Goal: Subscribe to service/newsletter

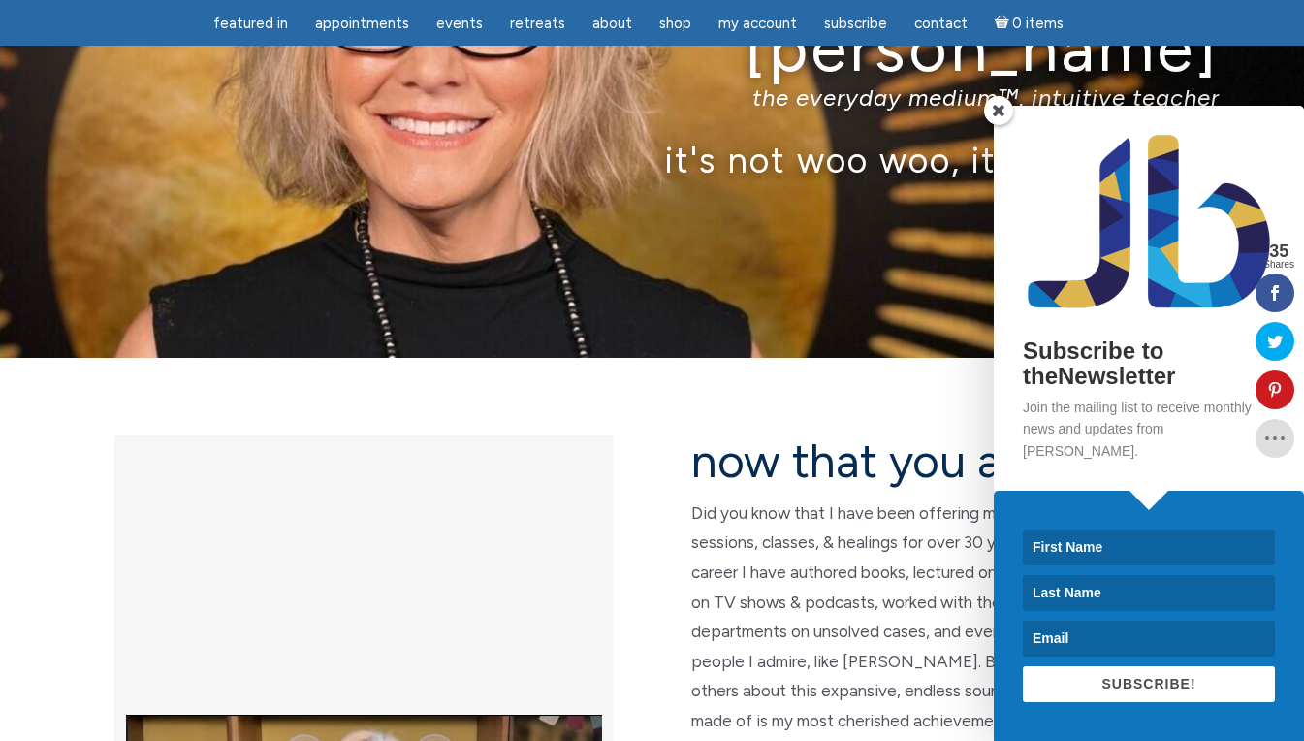
scroll to position [224, 0]
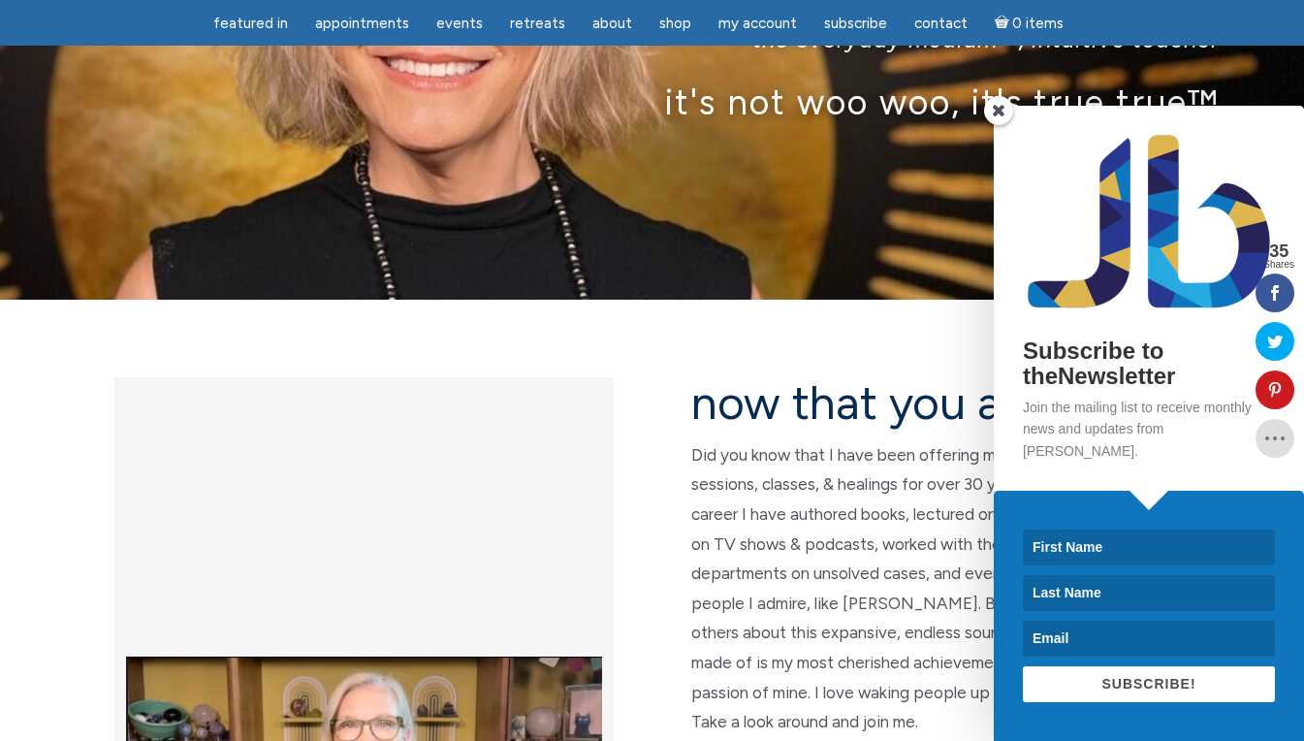
click at [1141, 546] on input at bounding box center [1149, 547] width 252 height 36
type input "[PERSON_NAME]"
type input "[PERSON_NAME][EMAIL_ADDRESS][DOMAIN_NAME]"
click at [1160, 699] on button "SUBSCRIBE!" at bounding box center [1149, 684] width 252 height 36
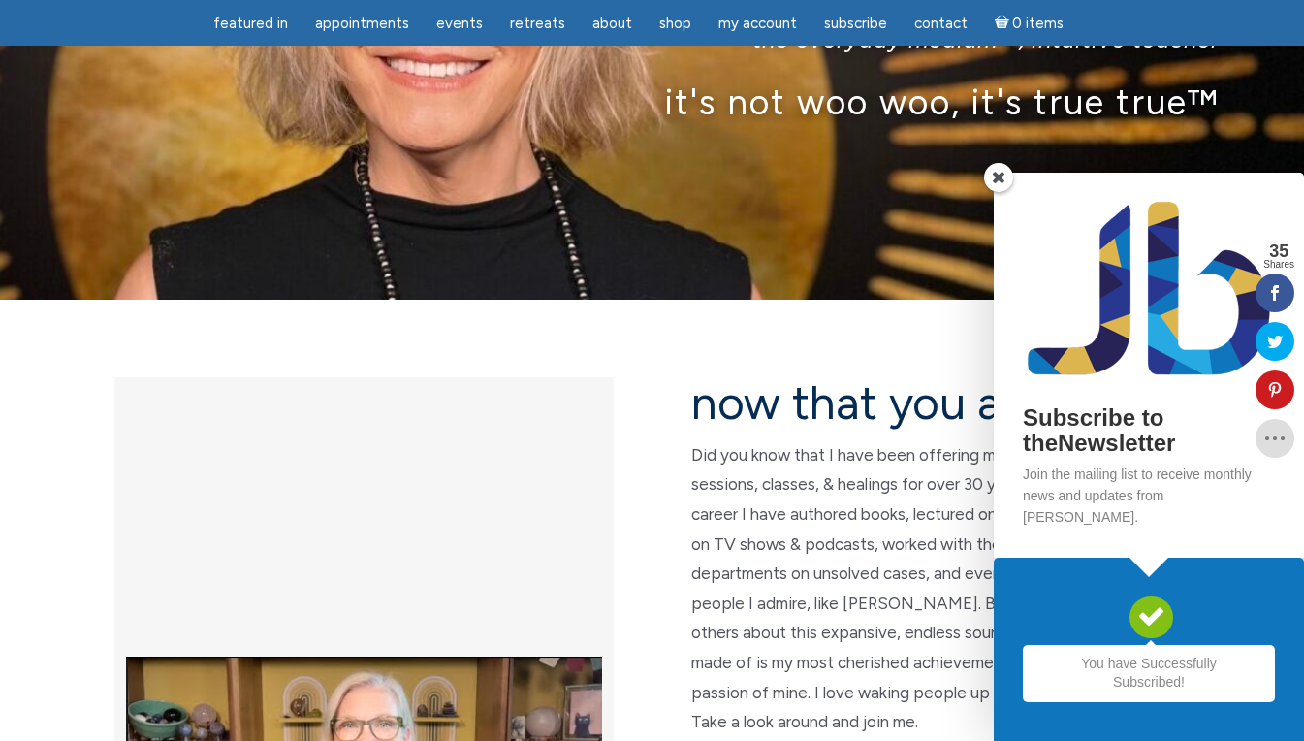
click at [1001, 192] on span at bounding box center [998, 177] width 29 height 29
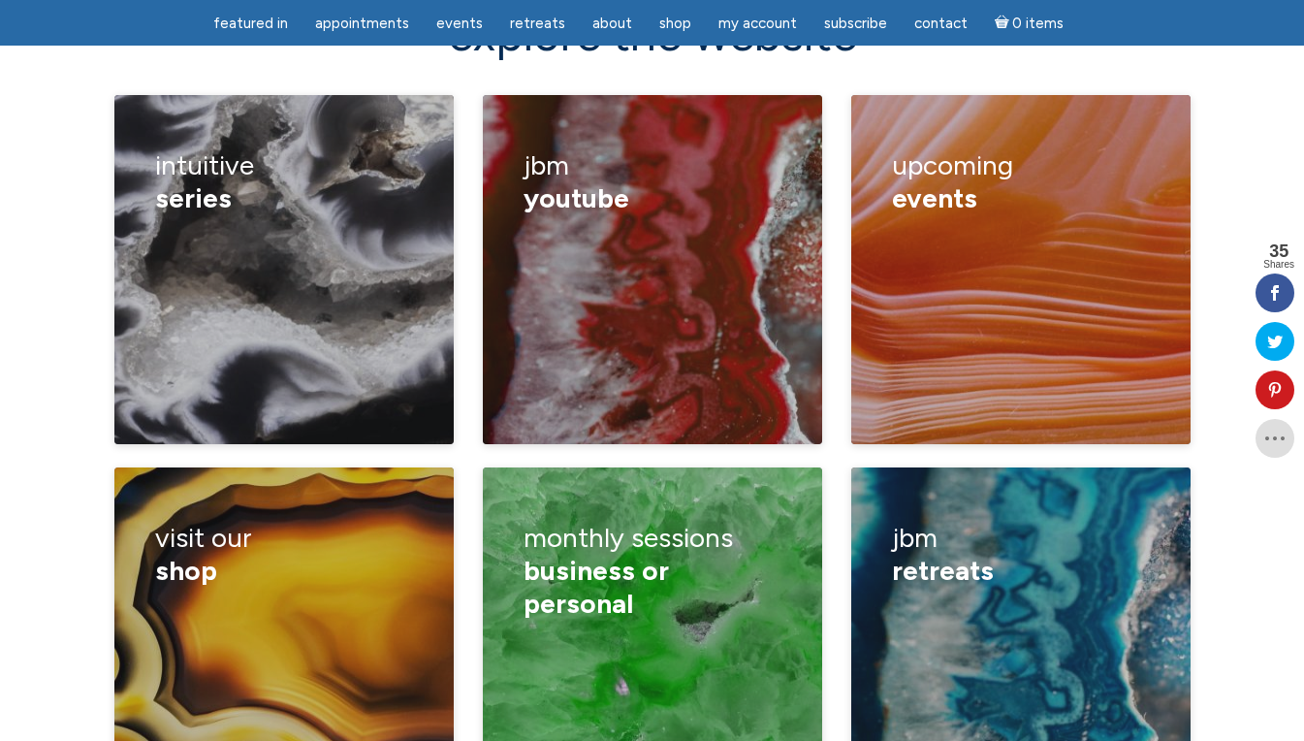
scroll to position [2948, 0]
